Goal: Task Accomplishment & Management: Manage account settings

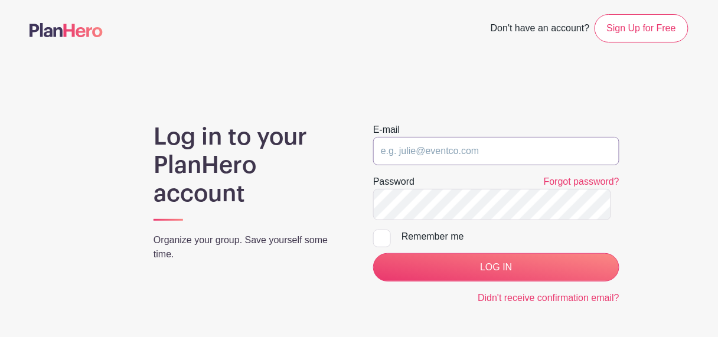
click at [540, 165] on input "email" at bounding box center [496, 151] width 246 height 28
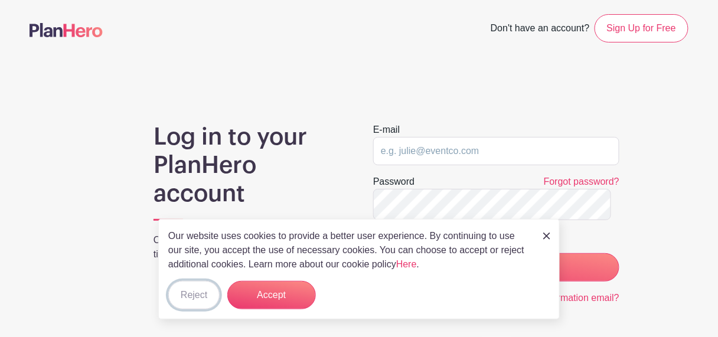
click at [188, 293] on button "Reject" at bounding box center [193, 295] width 51 height 28
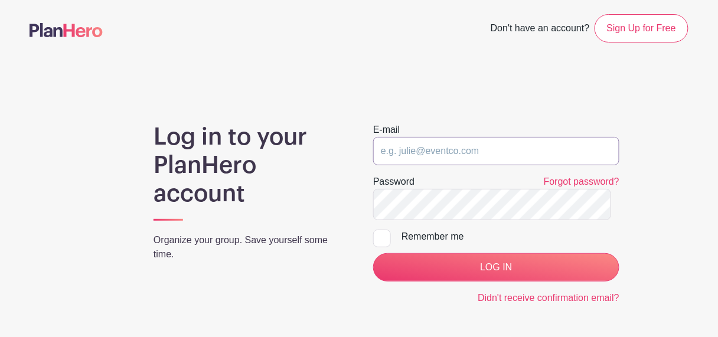
click at [453, 165] on input "email" at bounding box center [496, 151] width 246 height 28
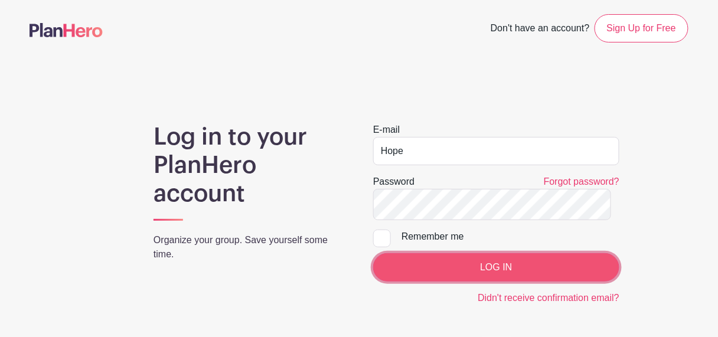
click at [512, 281] on input "LOG IN" at bounding box center [496, 267] width 246 height 28
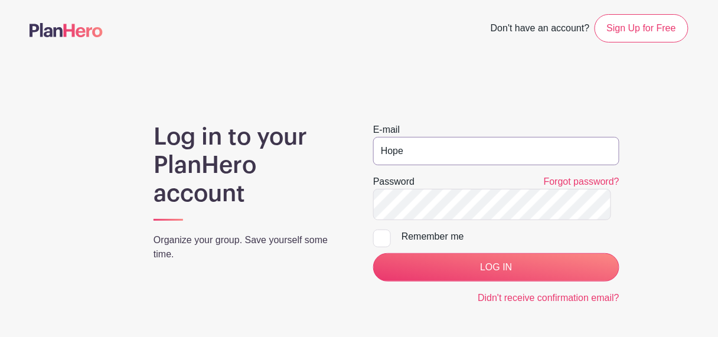
click at [439, 165] on input "Hope" at bounding box center [496, 151] width 246 height 28
type input "[EMAIL_ADDRESS][DOMAIN_NAME]"
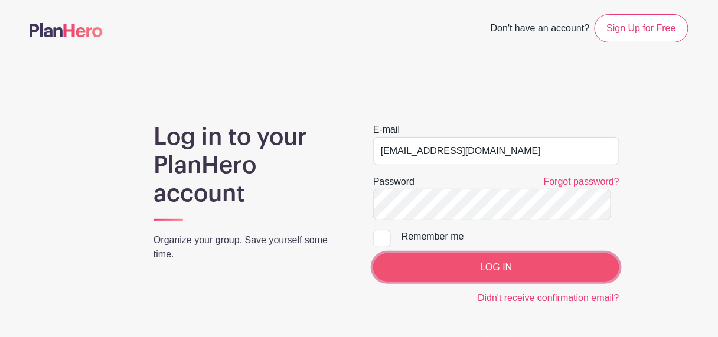
click at [522, 281] on input "LOG IN" at bounding box center [496, 267] width 246 height 28
